Goal: Task Accomplishment & Management: Manage account settings

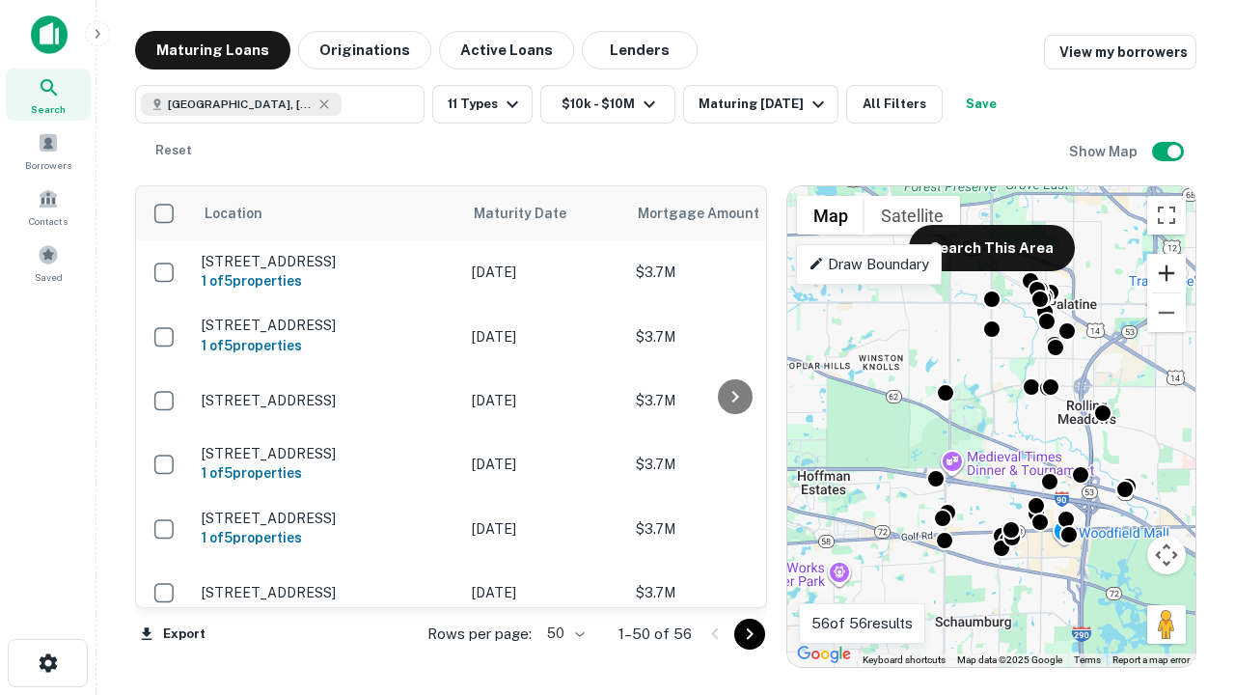
click at [1166, 273] on button "Zoom in" at bounding box center [1166, 273] width 39 height 39
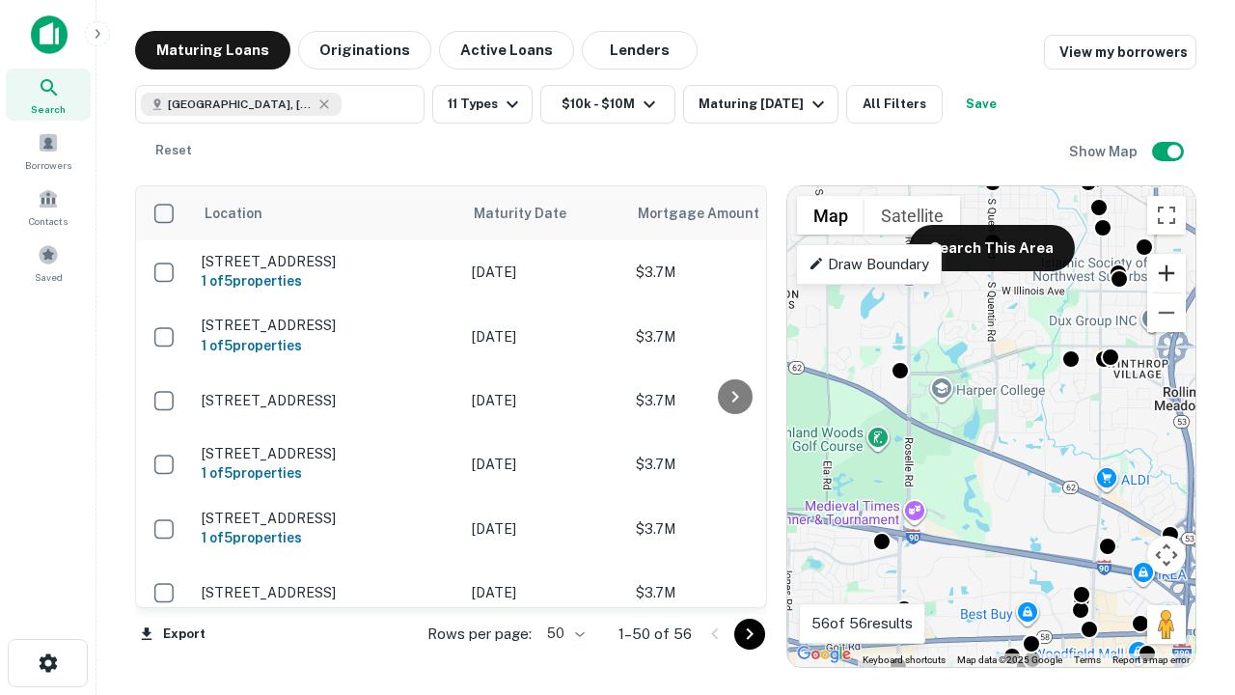
click at [1166, 273] on button "Zoom in" at bounding box center [1166, 273] width 39 height 39
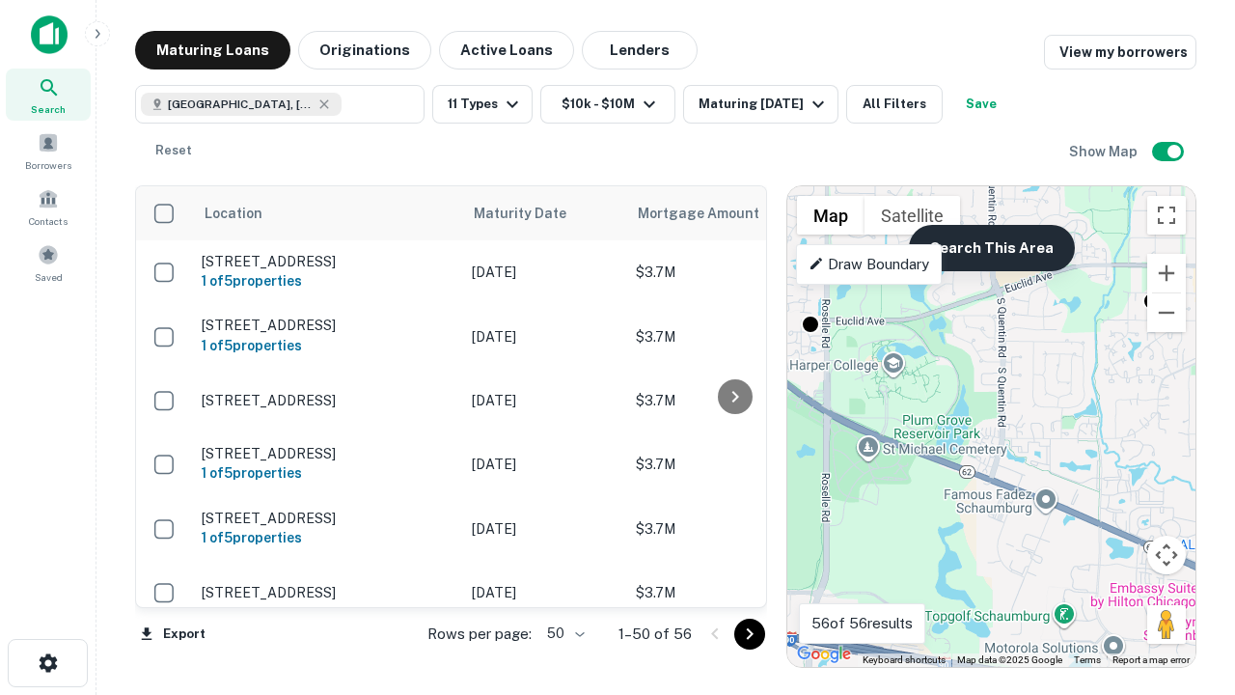
click at [991, 248] on button "Search This Area" at bounding box center [992, 248] width 166 height 46
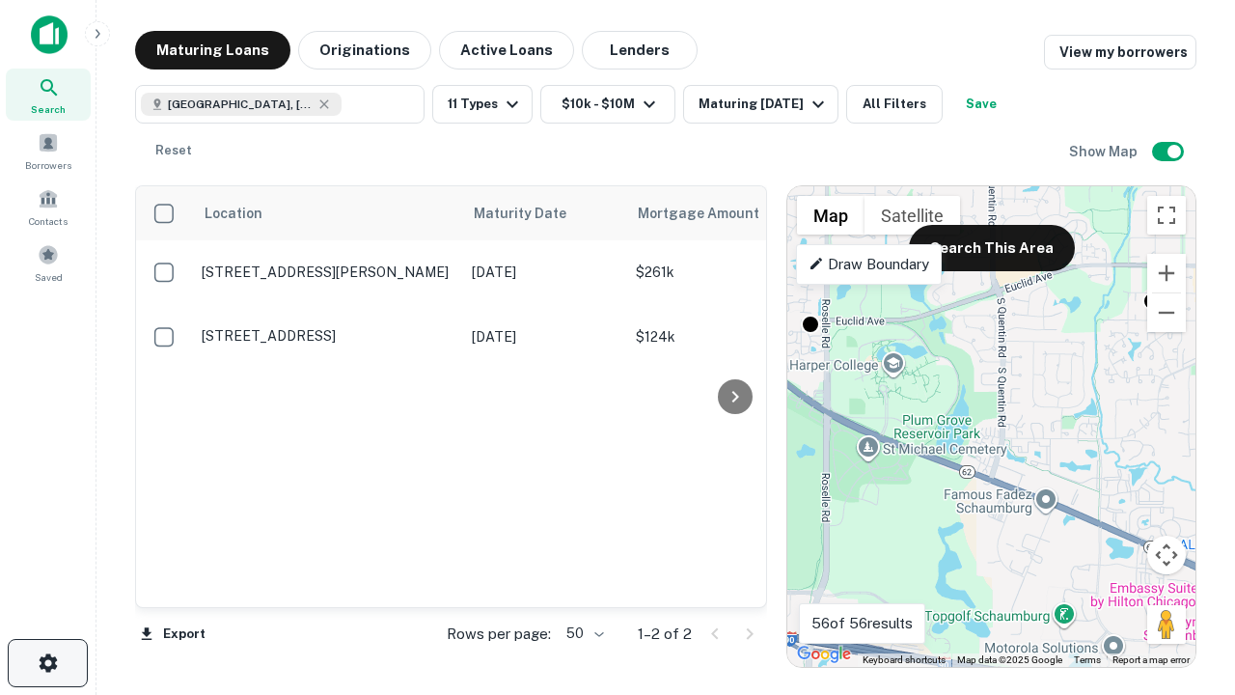
click at [47, 663] on icon "button" at bounding box center [48, 662] width 23 height 23
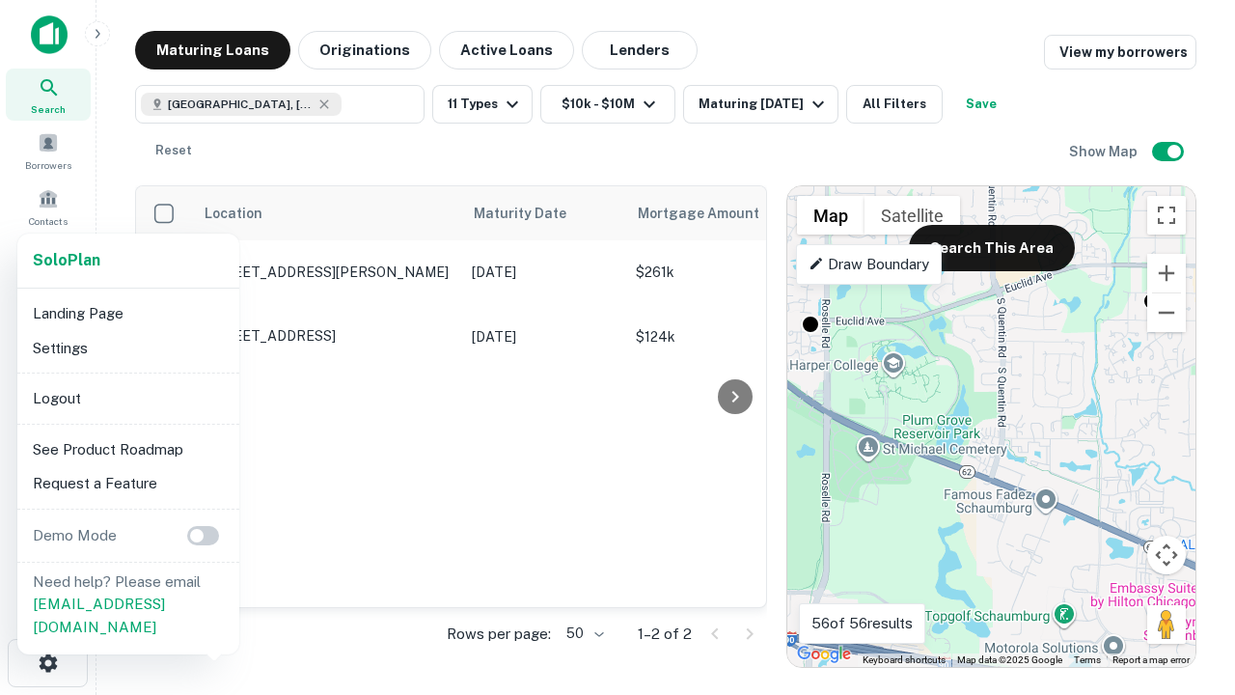
click at [127, 398] on li "Logout" at bounding box center [128, 398] width 206 height 35
